Goal: Task Accomplishment & Management: Manage account settings

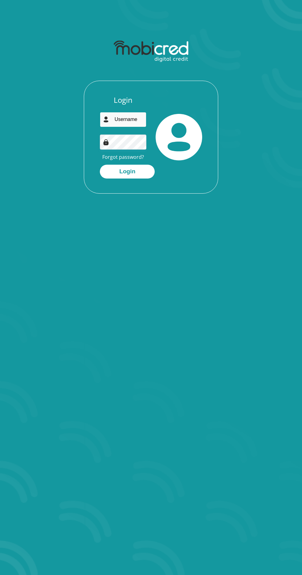
type input "Lempedikano@gmail.com"
click at [100, 165] on button "Login" at bounding box center [127, 172] width 55 height 14
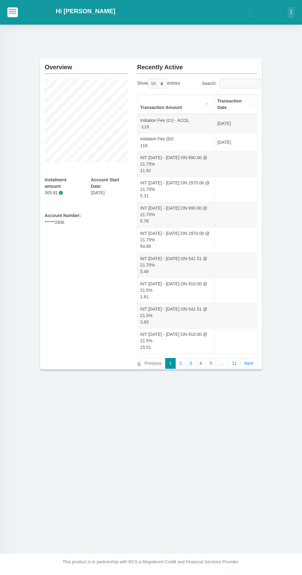
click at [228, 359] on link "11" at bounding box center [233, 363] width 13 height 11
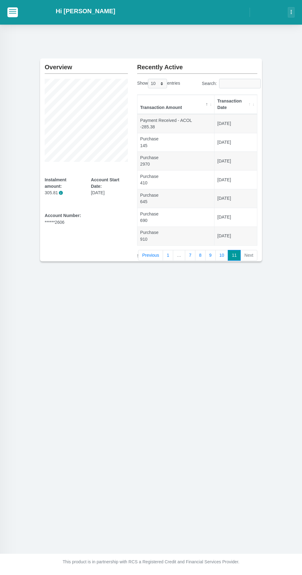
click at [211, 253] on link "9" at bounding box center [210, 255] width 10 height 11
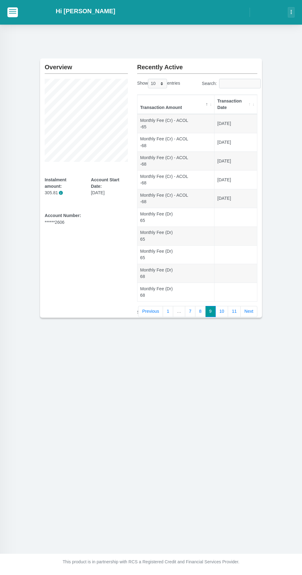
click at [201, 309] on link "8" at bounding box center [200, 311] width 10 height 11
click at [191, 306] on link "7" at bounding box center [190, 311] width 10 height 11
click at [173, 306] on link "1" at bounding box center [168, 311] width 10 height 11
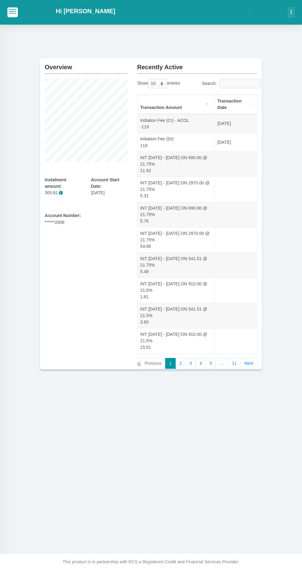
click at [15, 14] on button "button" at bounding box center [12, 12] width 10 height 10
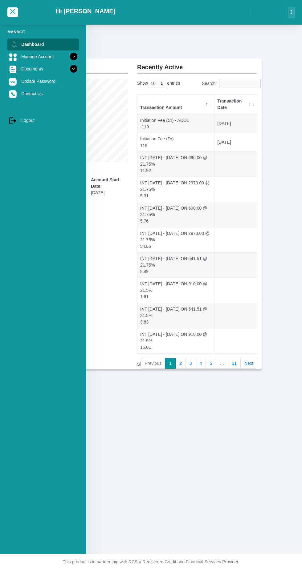
click at [72, 60] on icon at bounding box center [73, 56] width 10 height 10
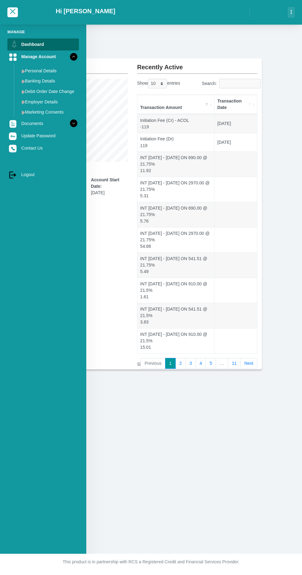
click at [48, 102] on link "Employer Details" at bounding box center [48, 102] width 62 height 10
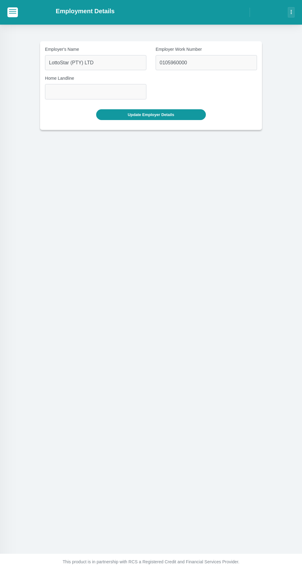
click at [13, 15] on button "button" at bounding box center [12, 12] width 10 height 10
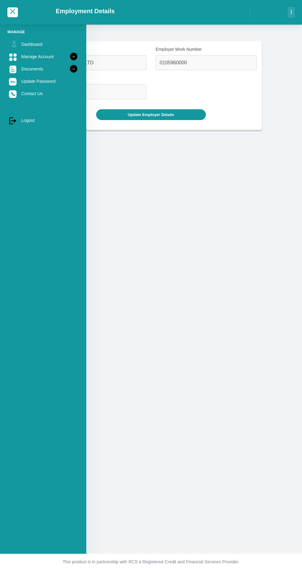
click at [66, 68] on link "Documents" at bounding box center [42, 69] width 71 height 12
click at [68, 48] on link "Dashboard" at bounding box center [42, 44] width 71 height 12
click at [59, 56] on link "Manage Account" at bounding box center [42, 57] width 71 height 12
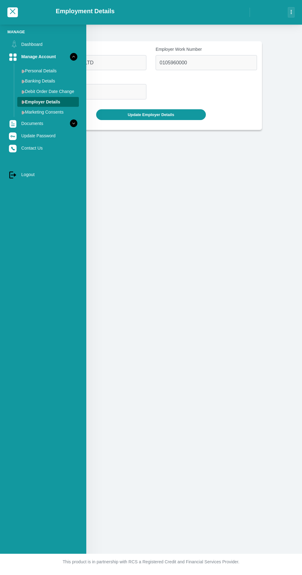
click at [58, 91] on link "Debit Order Date Change" at bounding box center [48, 91] width 62 height 10
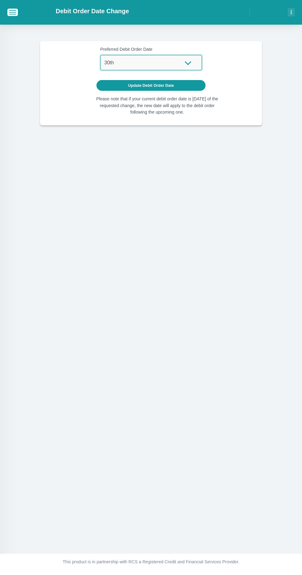
click at [175, 64] on select "1st 2nd 3rd 4th 5th 7th 18th 19th 20th 21st 22nd 23rd 24th 25th 26th 27th 28th …" at bounding box center [150, 62] width 101 height 15
click at [14, 11] on span "button" at bounding box center [12, 10] width 7 height 1
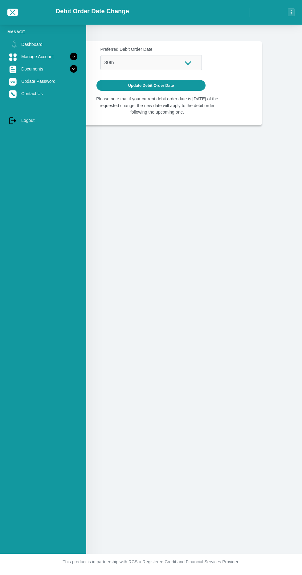
click at [68, 62] on link "Manage Account" at bounding box center [42, 57] width 71 height 12
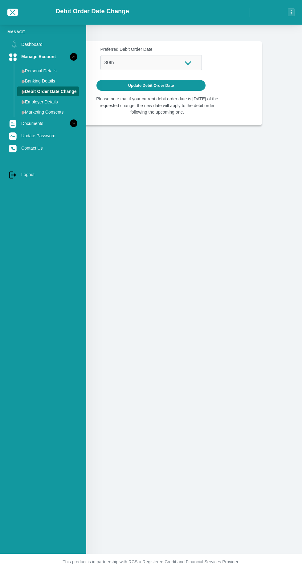
click at [49, 81] on link "Banking Details" at bounding box center [48, 81] width 62 height 10
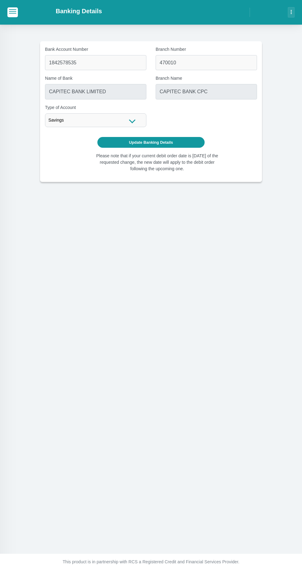
click at [12, 10] on span "button" at bounding box center [12, 9] width 7 height 1
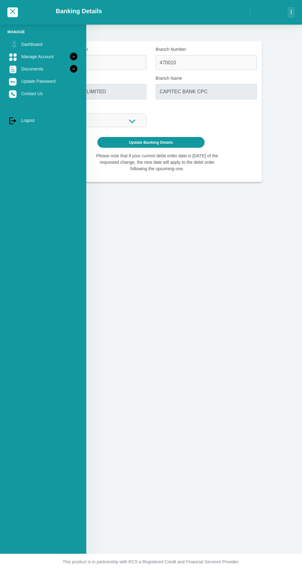
click at [67, 63] on link "Documents" at bounding box center [42, 69] width 71 height 12
click at [66, 56] on link "Manage Account" at bounding box center [42, 57] width 71 height 12
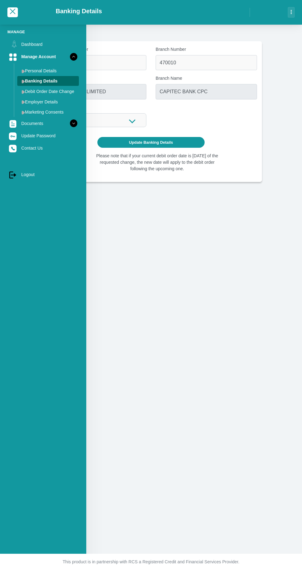
click at [51, 68] on link "Personal Details" at bounding box center [48, 71] width 62 height 10
click at [59, 68] on link "Personal Details" at bounding box center [48, 71] width 62 height 10
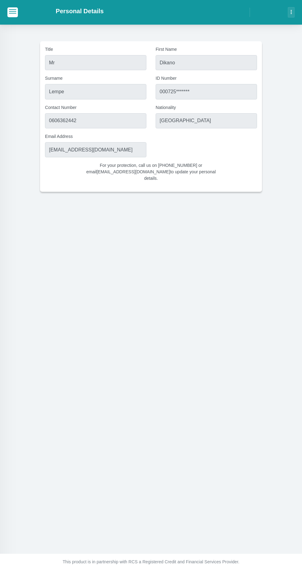
click at [15, 12] on span "button" at bounding box center [12, 11] width 7 height 4
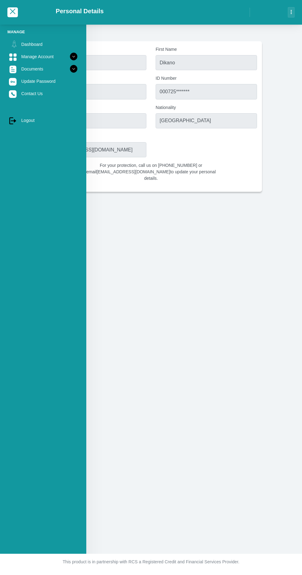
click at [41, 44] on link "Dashboard" at bounding box center [42, 44] width 71 height 12
